Goal: Task Accomplishment & Management: Manage account settings

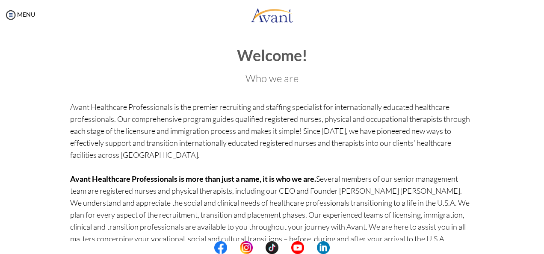
scroll to position [91, 0]
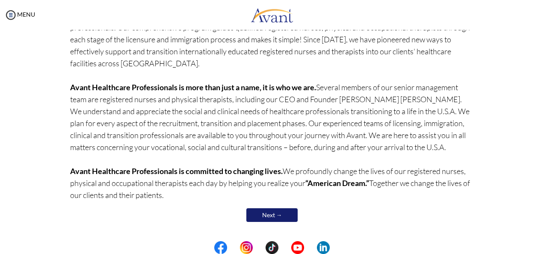
click at [270, 215] on link "Next →" at bounding box center [271, 215] width 51 height 14
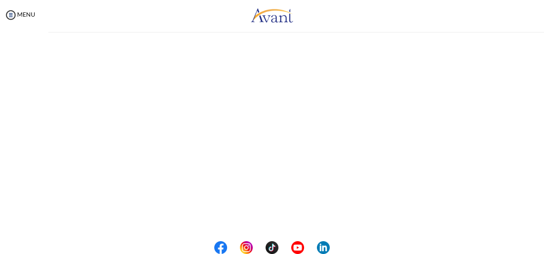
scroll to position [0, 0]
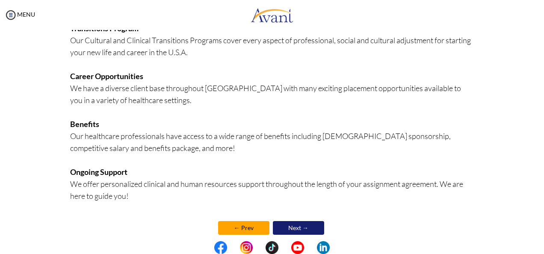
scroll to position [227, 0]
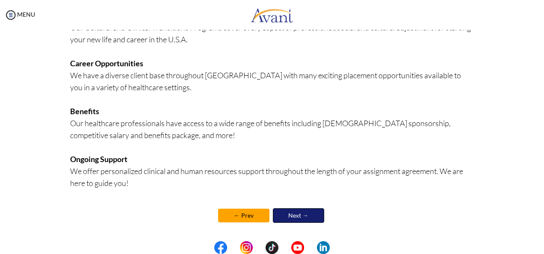
click at [273, 215] on link "Next →" at bounding box center [298, 215] width 51 height 15
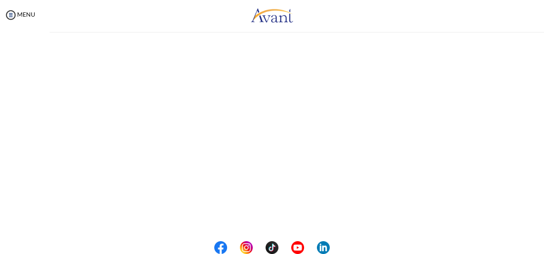
scroll to position [0, 0]
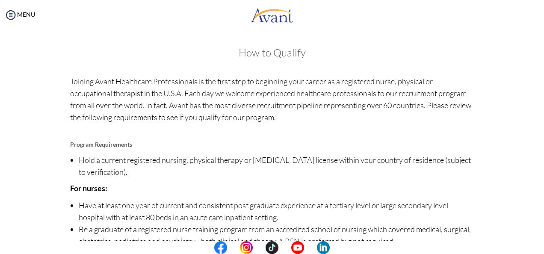
click at [318, 191] on p "For nurses:" at bounding box center [272, 188] width 404 height 12
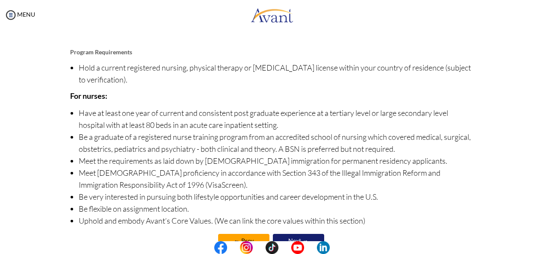
scroll to position [118, 0]
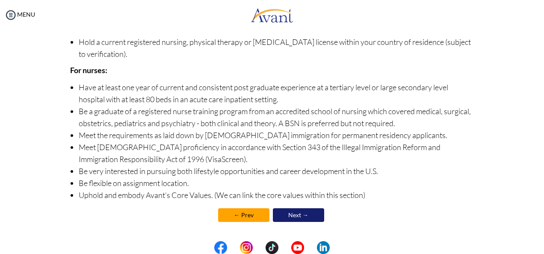
click at [299, 219] on link "Next →" at bounding box center [298, 215] width 51 height 14
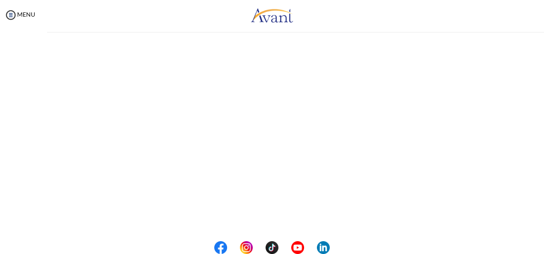
scroll to position [0, 0]
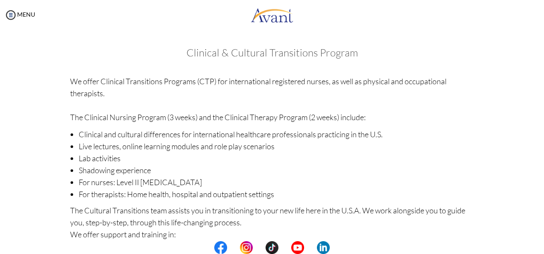
click at [299, 219] on p "The Cultural Transitions team assists you in transitioning to your new life her…" at bounding box center [272, 222] width 404 height 36
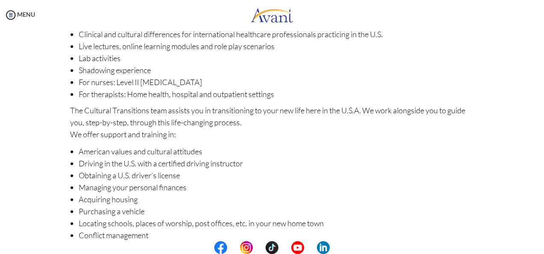
scroll to position [152, 0]
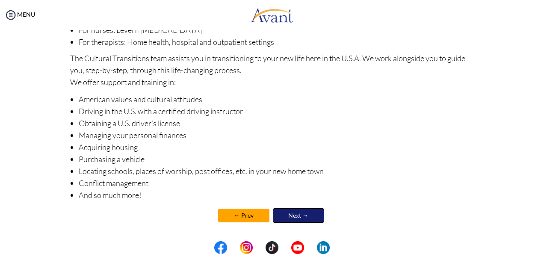
click at [299, 219] on link "Next →" at bounding box center [298, 215] width 51 height 15
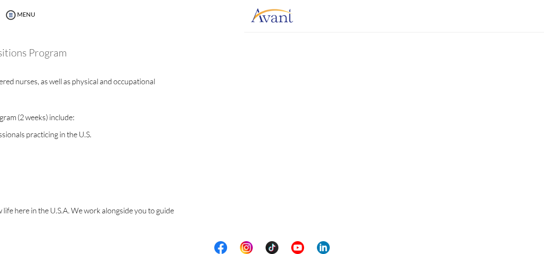
scroll to position [153, 0]
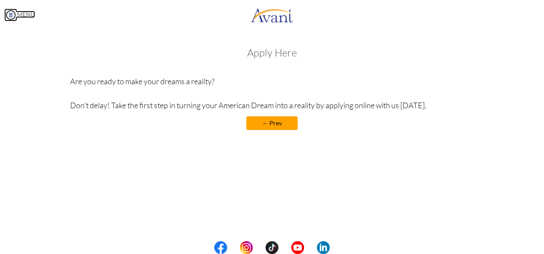
click at [7, 19] on img at bounding box center [10, 15] width 13 height 13
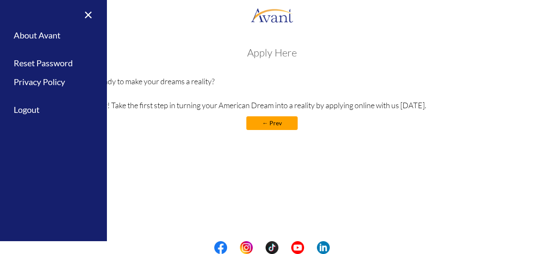
click at [146, 35] on div "My Status What is the next step? We would like you to watch the introductory vi…" at bounding box center [272, 157] width 544 height 254
click at [85, 15] on link "×" at bounding box center [83, 14] width 26 height 29
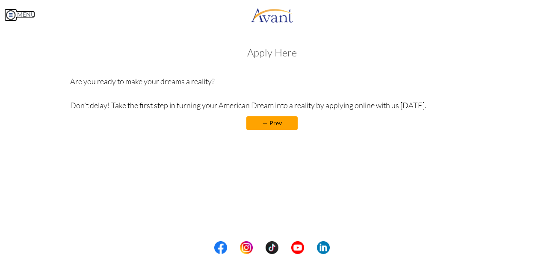
click at [6, 16] on img at bounding box center [10, 15] width 13 height 13
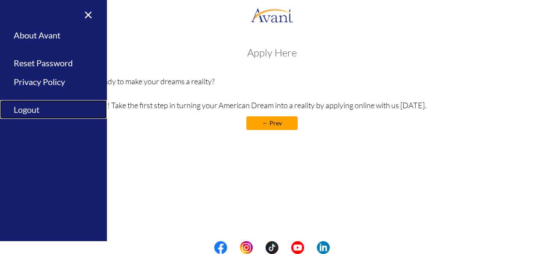
click at [32, 106] on link "Logout" at bounding box center [53, 109] width 107 height 19
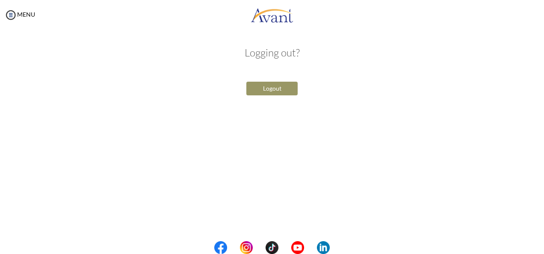
click at [282, 93] on button "Logout" at bounding box center [271, 89] width 51 height 14
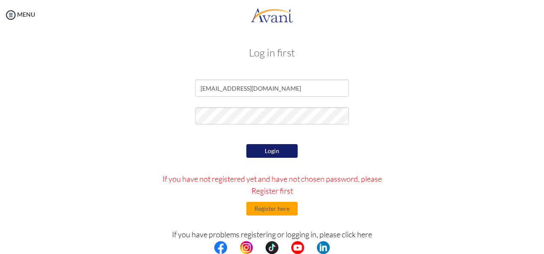
click at [271, 156] on button "Login" at bounding box center [271, 151] width 51 height 14
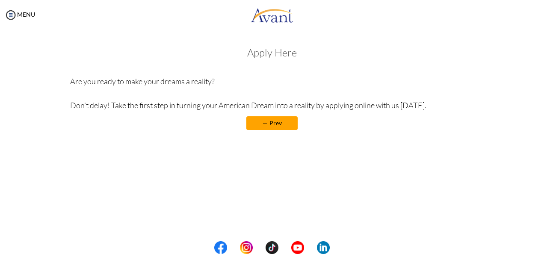
click at [268, 127] on link "← Prev" at bounding box center [271, 123] width 51 height 14
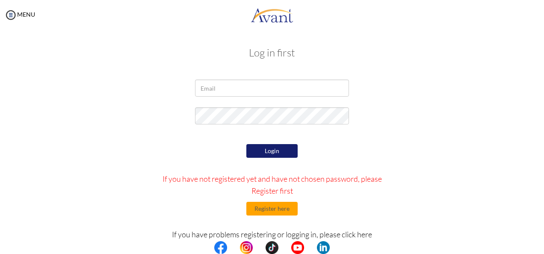
type input "[EMAIL_ADDRESS][DOMAIN_NAME]"
click at [159, 143] on div "Login If you have not registered yet and have not chosen password, please Regis…" at bounding box center [272, 222] width 250 height 161
click at [271, 155] on button "Login" at bounding box center [271, 151] width 51 height 14
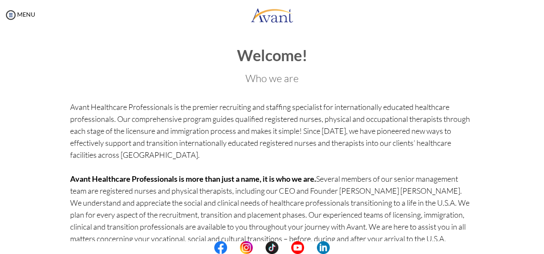
click at [271, 155] on p "Avant Healthcare Professionals is the premier recruiting and staffing specialis…" at bounding box center [272, 196] width 404 height 191
click at [9, 17] on img at bounding box center [10, 15] width 13 height 13
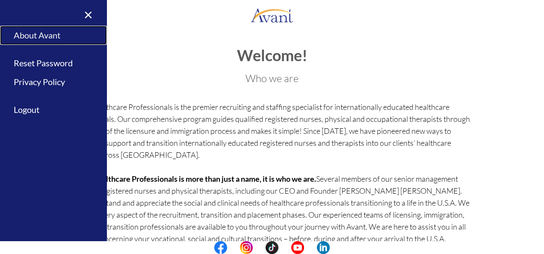
click at [55, 29] on link "About Avant" at bounding box center [53, 35] width 107 height 19
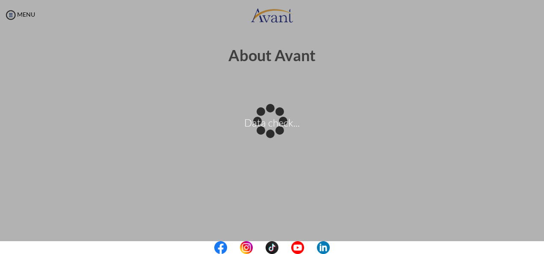
click at [450, 145] on body "Data check... Maintenance break. Please come back in 2 hours. MENU My Status Wh…" at bounding box center [272, 127] width 544 height 254
click at [146, 222] on body "Data check... Maintenance break. Please come back in 2 hours. MENU My Status Wh…" at bounding box center [272, 127] width 544 height 254
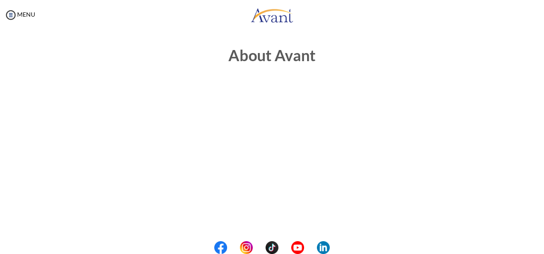
click at [146, 222] on div "Avant Healthcare Professionals specializes in empowering international healthca…" at bounding box center [272, 190] width 417 height 211
click at [146, 229] on div "Avant Healthcare Professionals specializes in empowering international healthca…" at bounding box center [272, 190] width 417 height 211
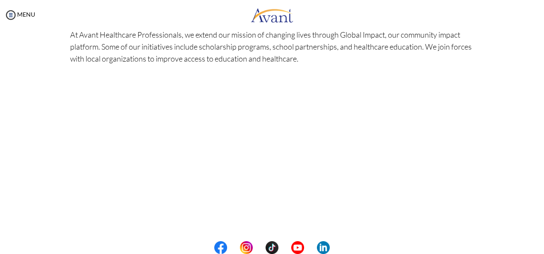
scroll to position [291, 0]
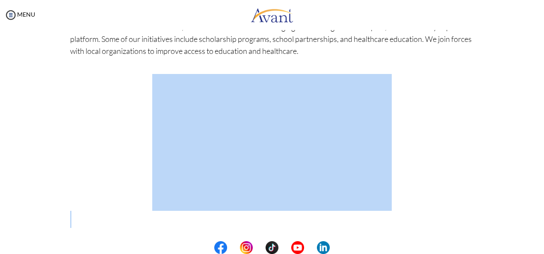
drag, startPoint x: 146, startPoint y: 229, endPoint x: 182, endPoint y: 207, distance: 42.2
click at [119, 68] on div "Global Impact: Changing Lives, One Community at a Time At Avant Healthcare Prof…" at bounding box center [272, 140] width 417 height 271
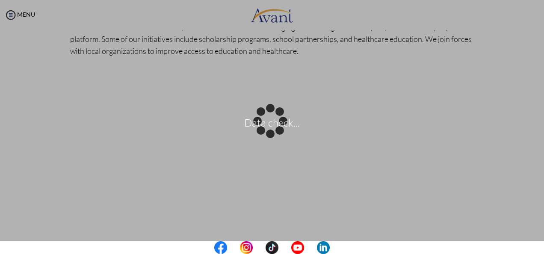
click at [276, 38] on body "Data check... Maintenance break. Please come back in 2 hours. MENU My Status Wh…" at bounding box center [272, 127] width 544 height 254
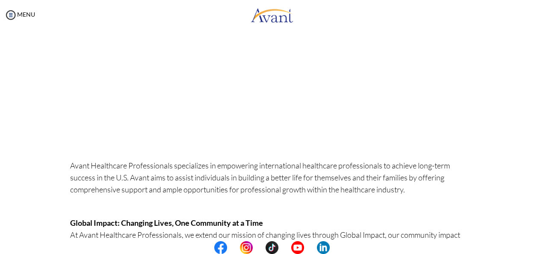
scroll to position [52, 0]
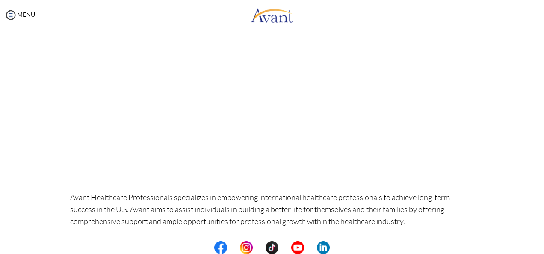
click at [537, 253] on center at bounding box center [272, 247] width 544 height 13
click at [538, 248] on center at bounding box center [272, 247] width 544 height 13
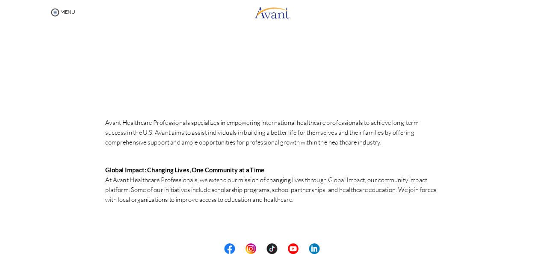
scroll to position [274, 0]
